Goal: Navigation & Orientation: Find specific page/section

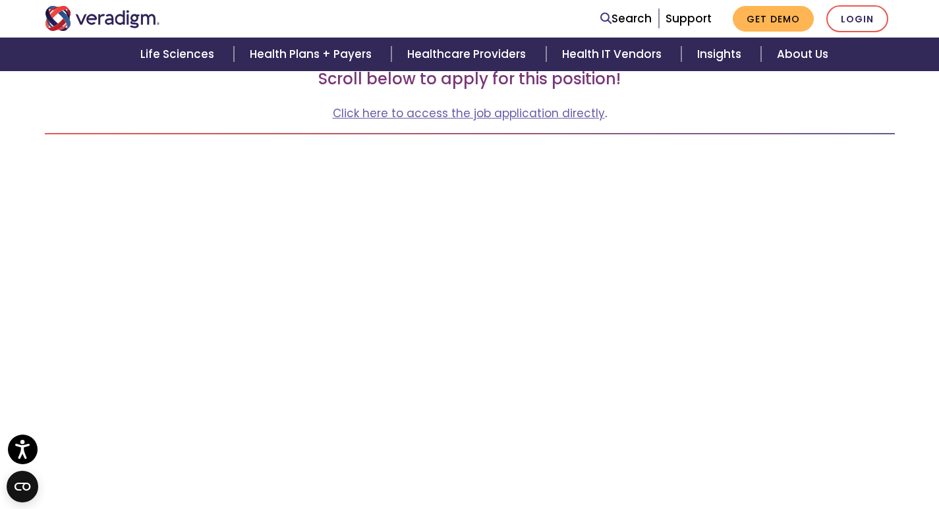
scroll to position [65, 0]
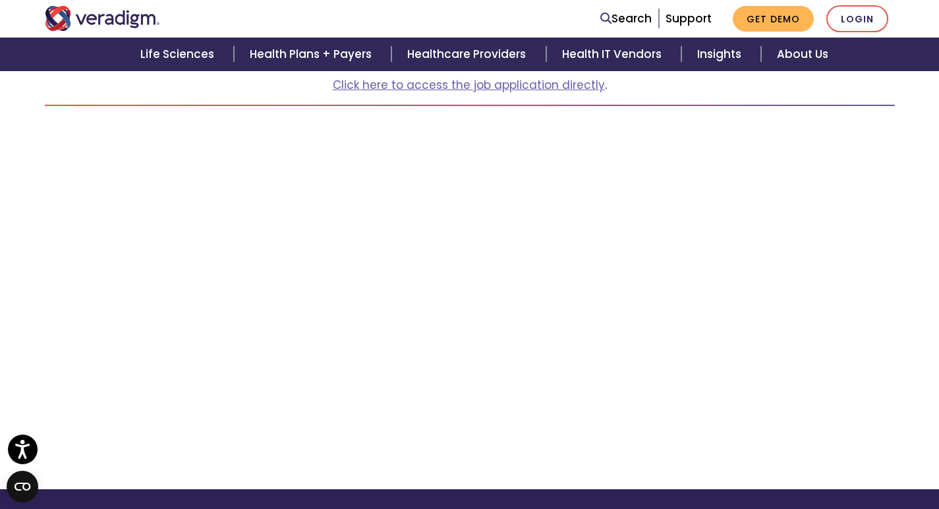
scroll to position [263, 0]
